Goal: Download file/media

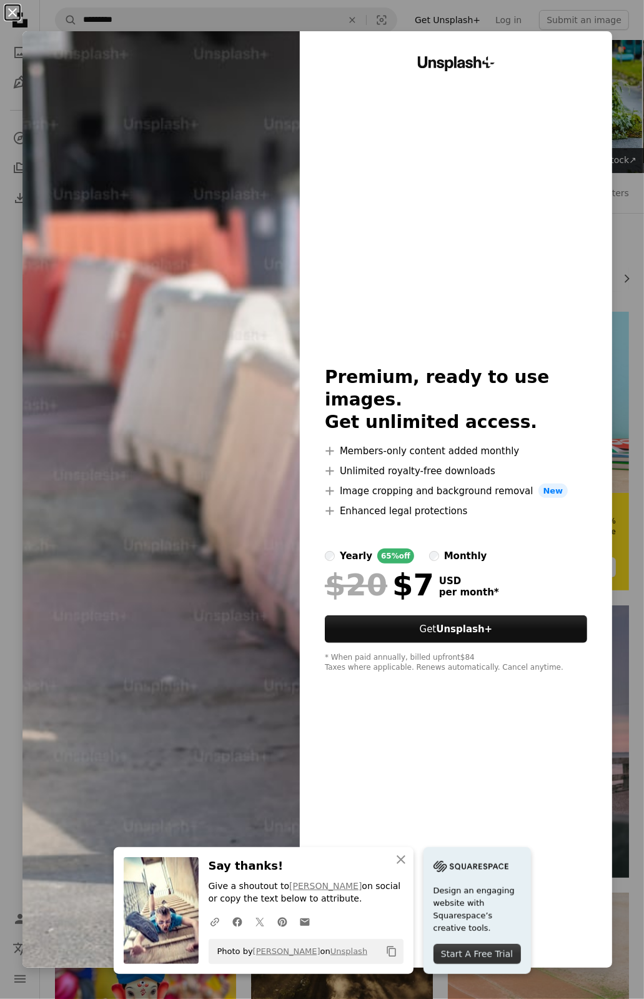
click at [13, 12] on button "An X shape" at bounding box center [12, 12] width 15 height 15
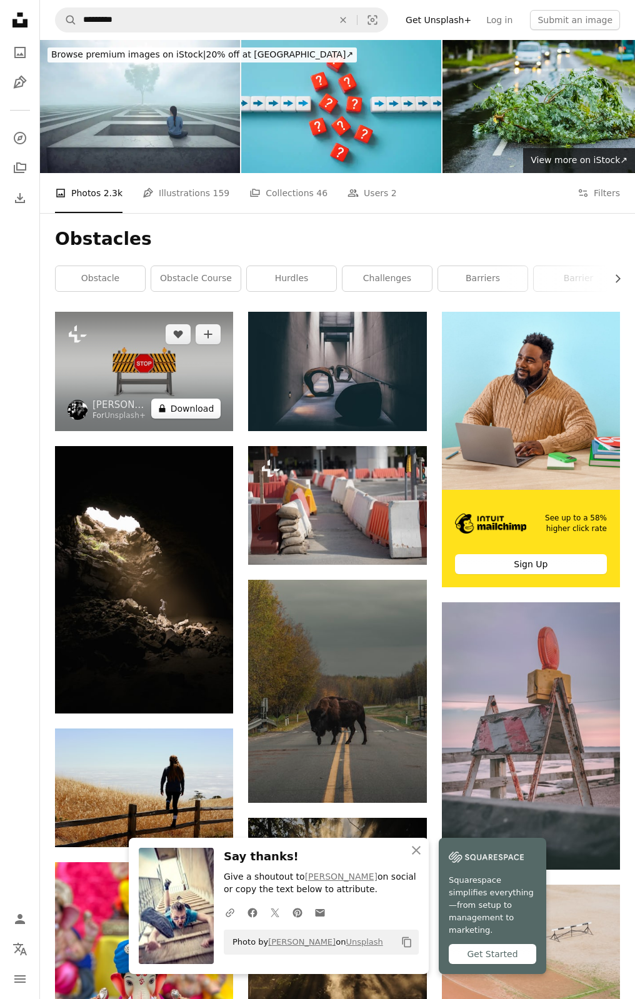
click at [186, 409] on button "A lock Download" at bounding box center [186, 409] width 70 height 20
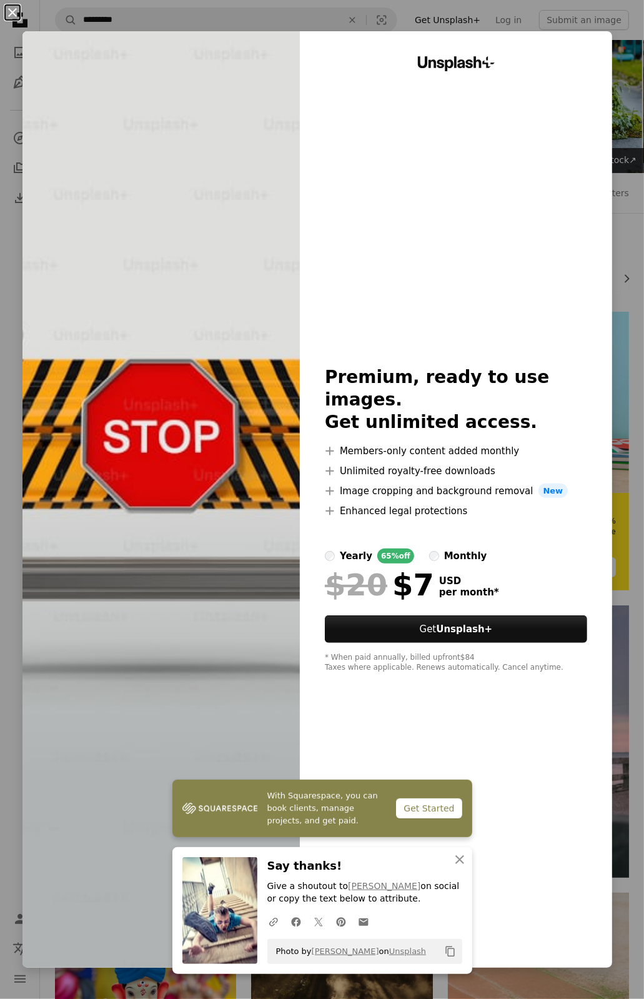
click at [10, 13] on button "An X shape" at bounding box center [12, 12] width 15 height 15
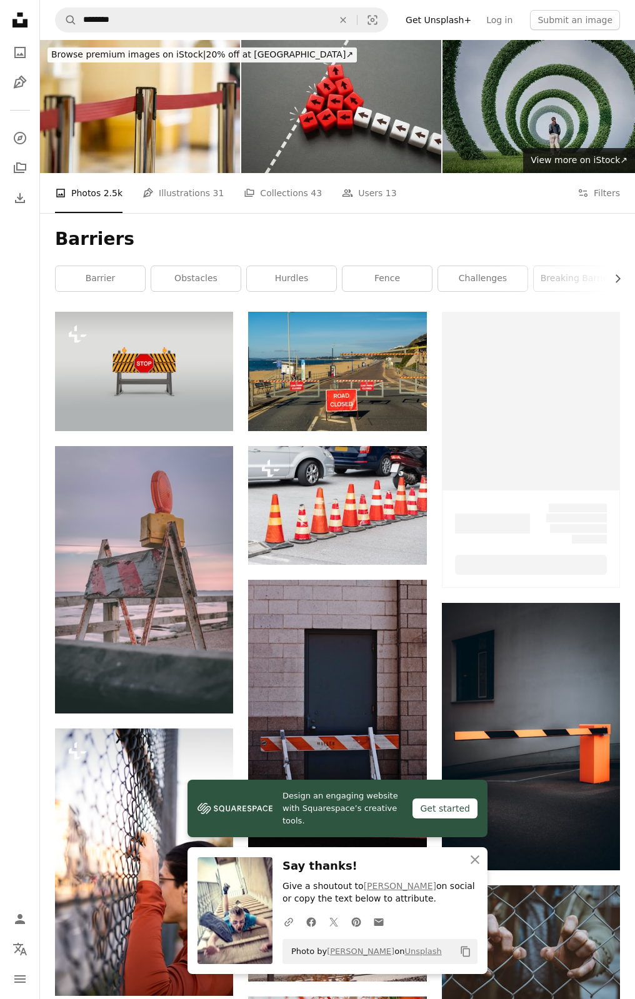
scroll to position [78, 0]
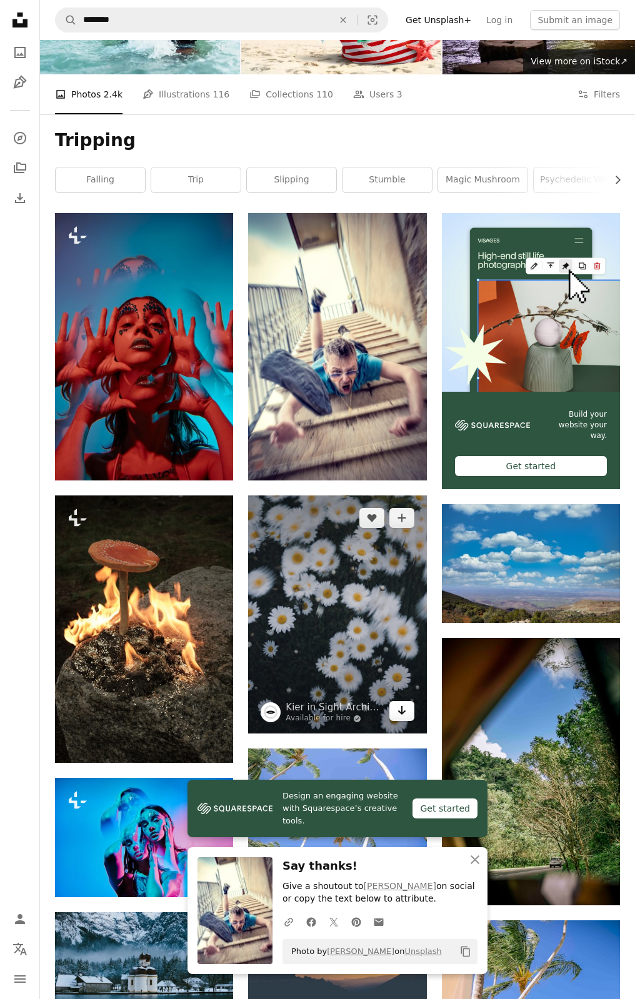
scroll to position [65, 0]
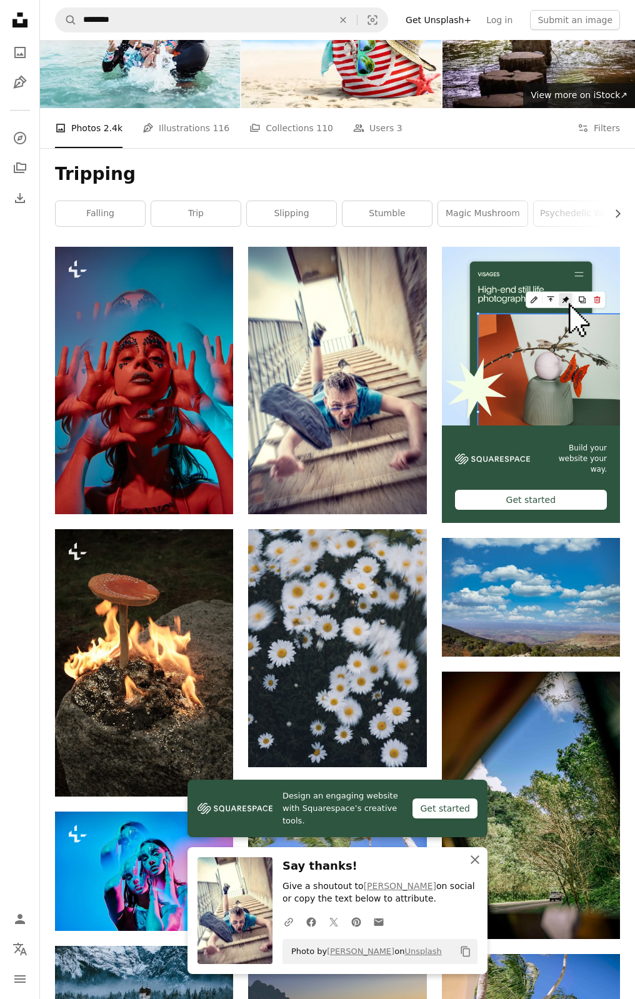
click at [463, 855] on button "An X shape Close" at bounding box center [475, 860] width 25 height 25
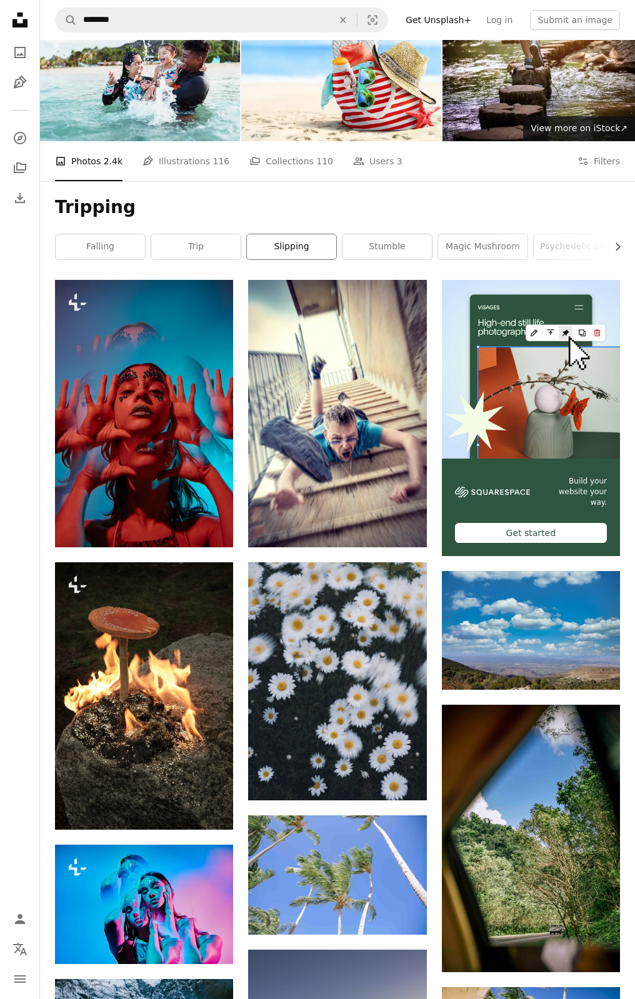
scroll to position [0, 0]
